Goal: Transaction & Acquisition: Obtain resource

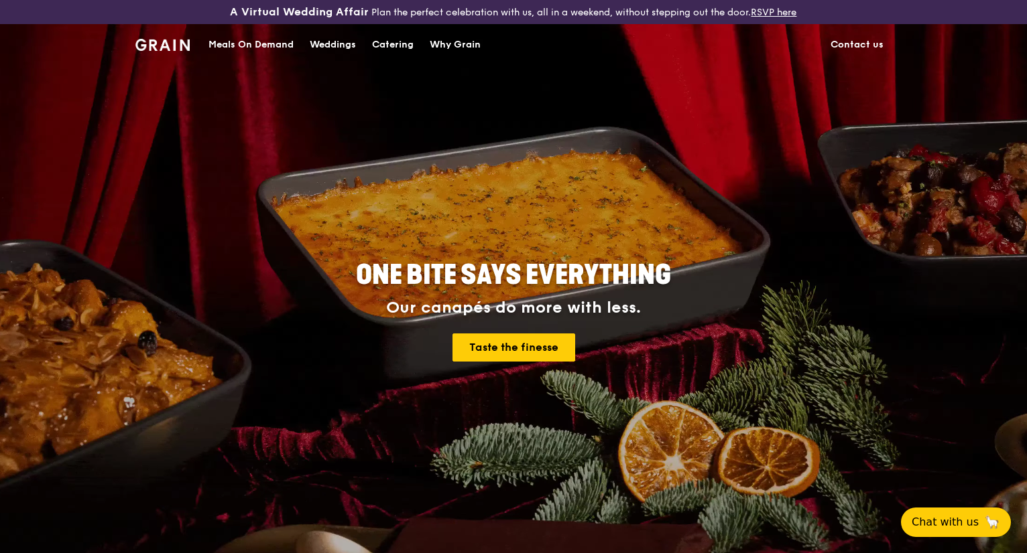
click at [336, 43] on div "Weddings" at bounding box center [333, 45] width 46 height 40
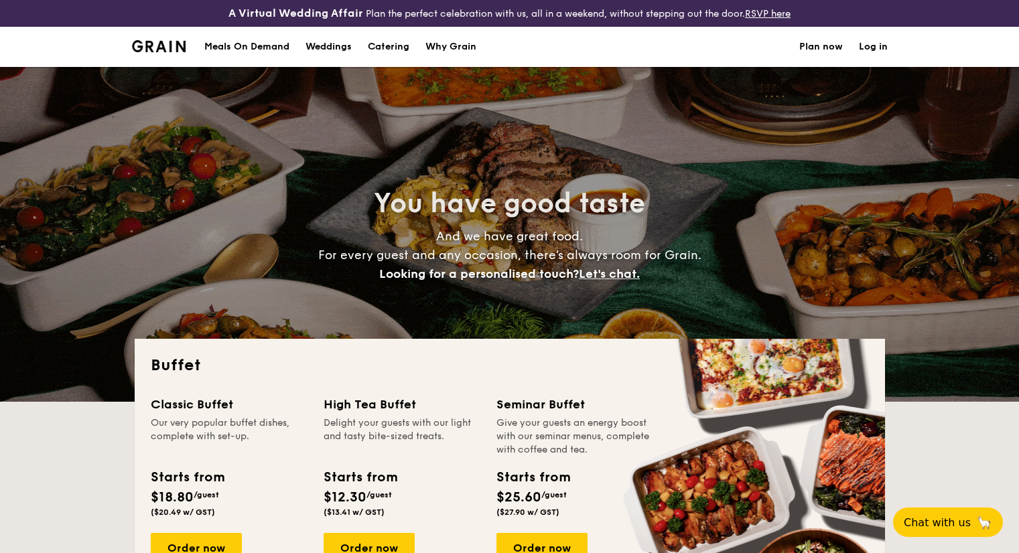
select select
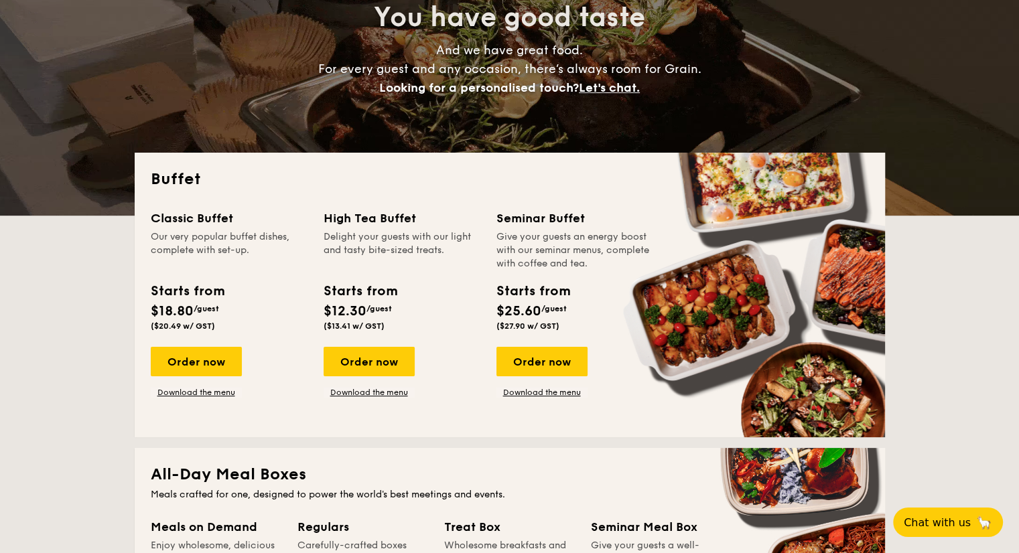
scroll to position [204, 0]
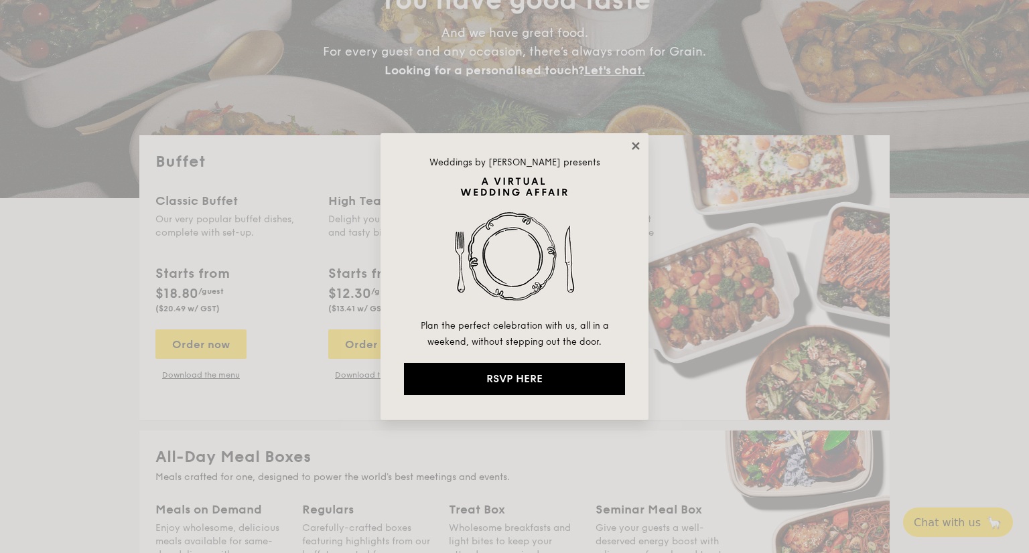
click at [631, 140] on icon at bounding box center [636, 146] width 12 height 12
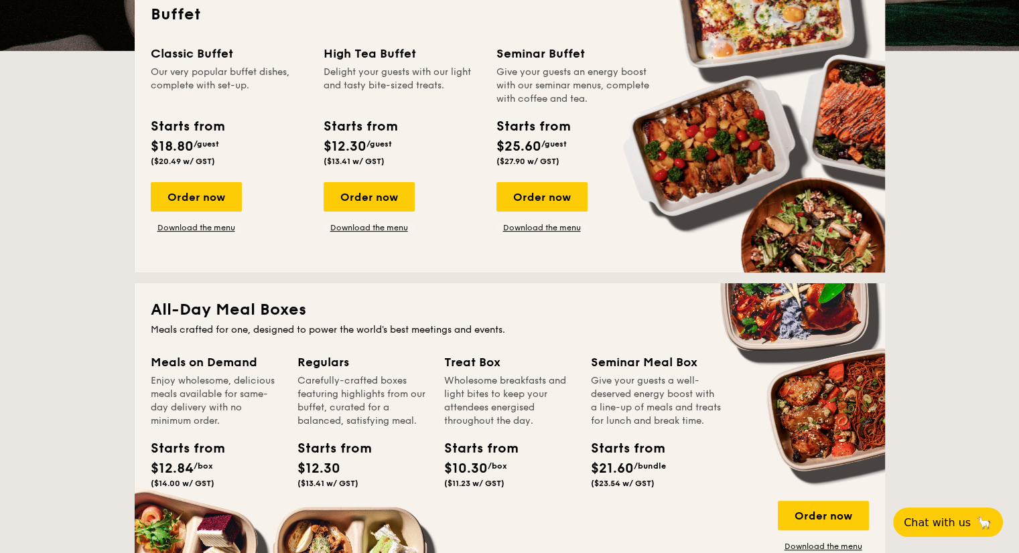
scroll to position [350, 0]
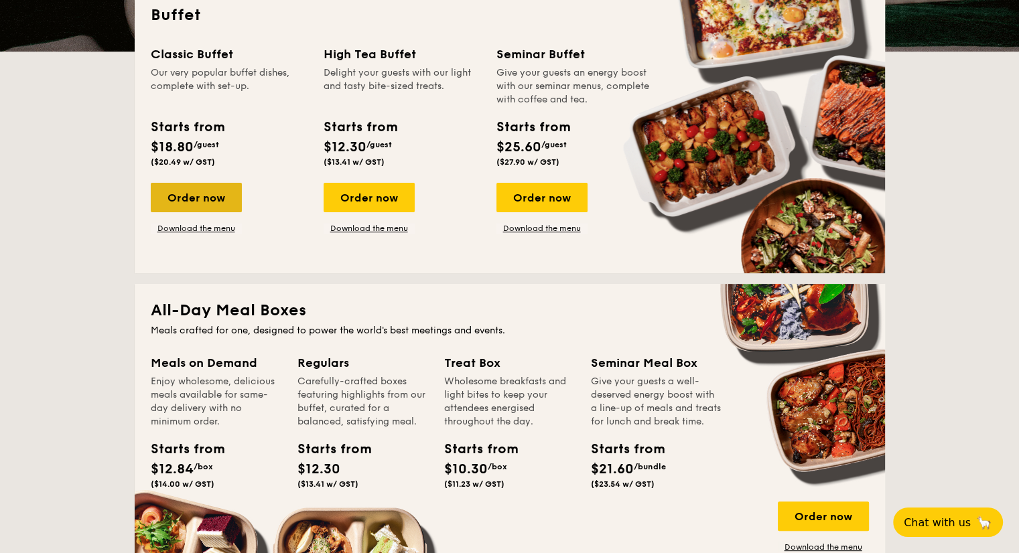
click at [212, 184] on div "Order now" at bounding box center [196, 197] width 91 height 29
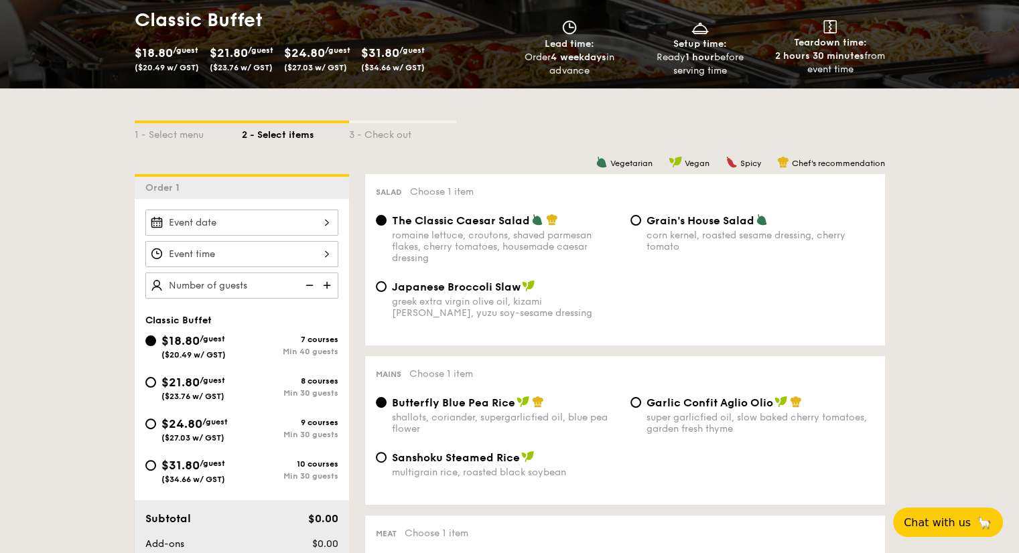
scroll to position [233, 0]
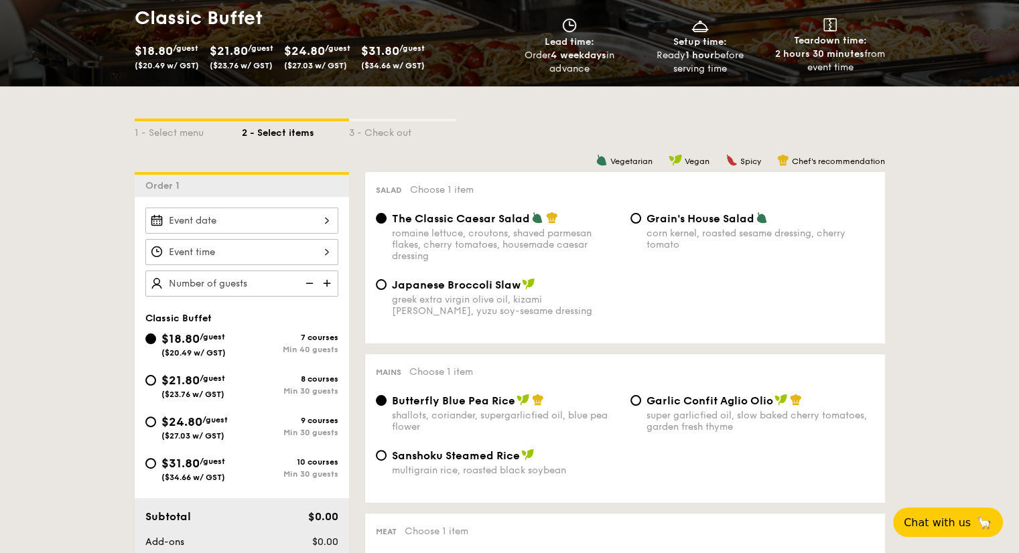
select select
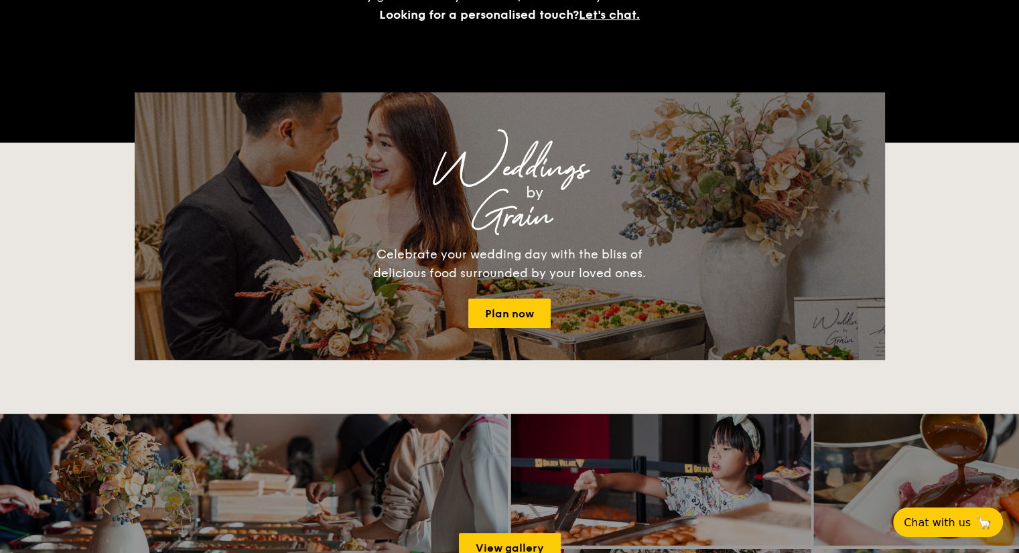
scroll to position [377, 0]
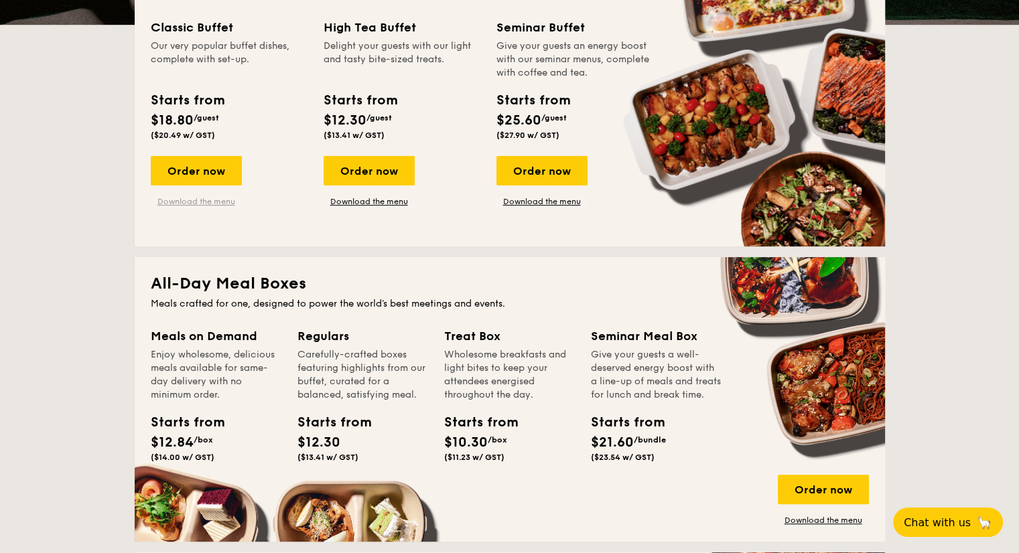
click at [220, 201] on link "Download the menu" at bounding box center [196, 201] width 91 height 11
